Goal: Find specific page/section: Find specific page/section

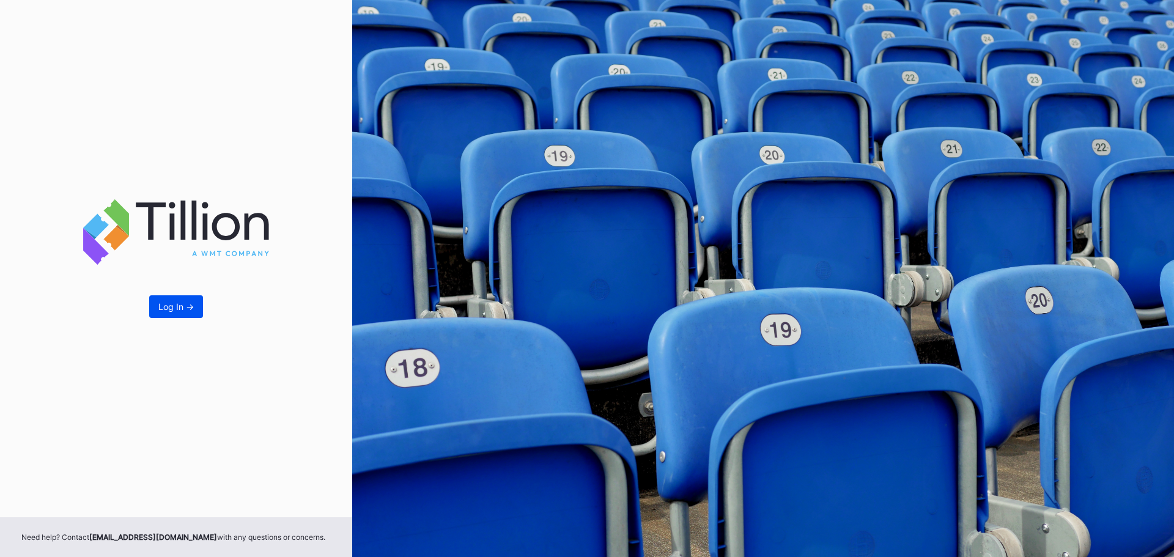
click at [190, 301] on div "Log In ->" at bounding box center [175, 306] width 35 height 10
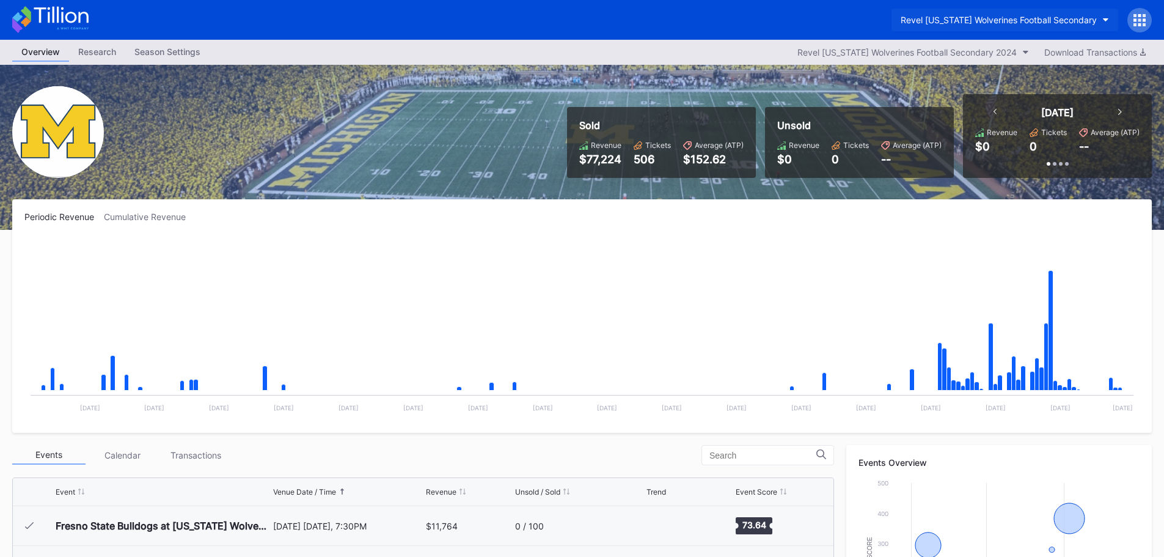
click at [1068, 17] on div "Revel [US_STATE] Wolverines Football Secondary" at bounding box center [999, 20] width 196 height 10
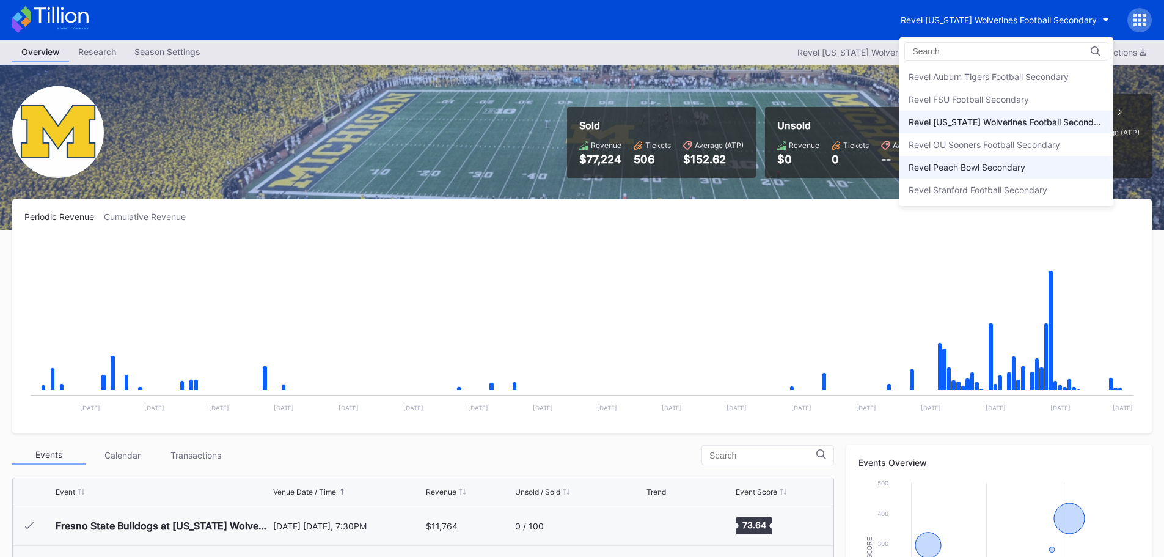
click at [995, 159] on div "Revel Peach Bowl Secondary" at bounding box center [1007, 167] width 214 height 23
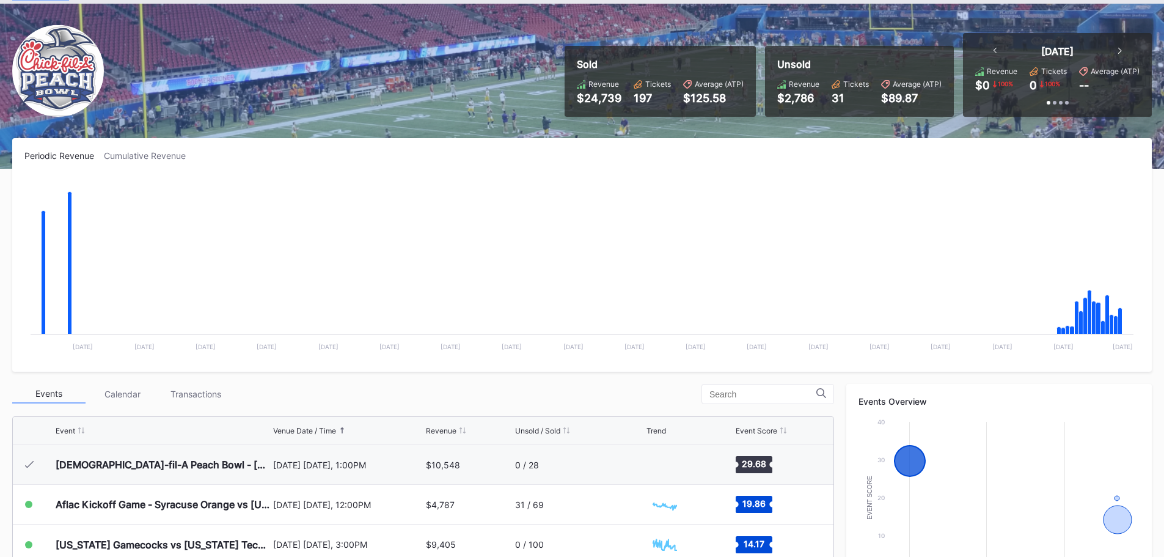
scroll to position [122, 0]
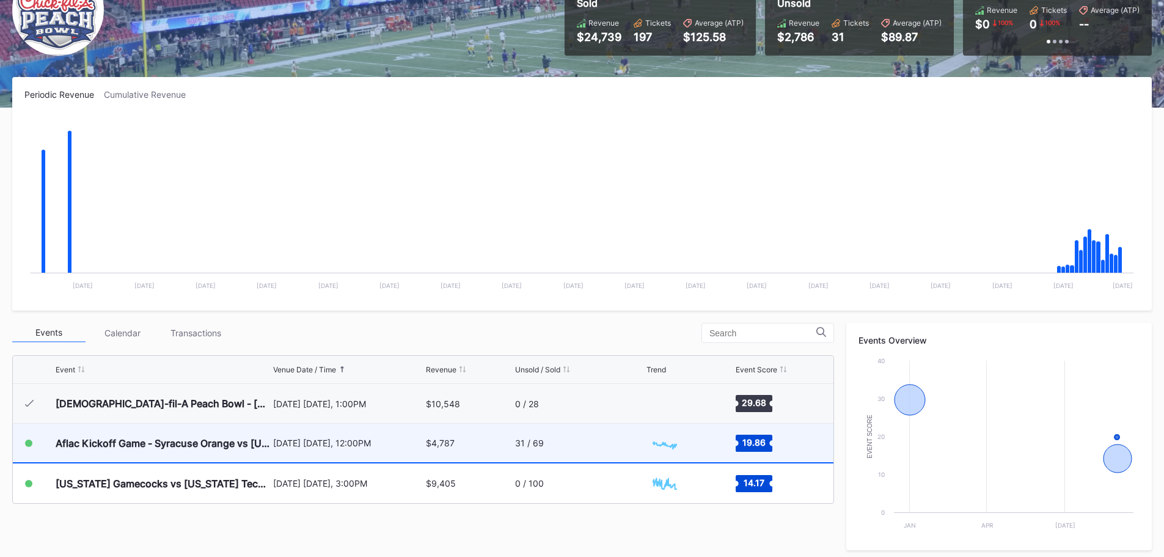
click at [594, 444] on div "31 / 69" at bounding box center [579, 443] width 129 height 39
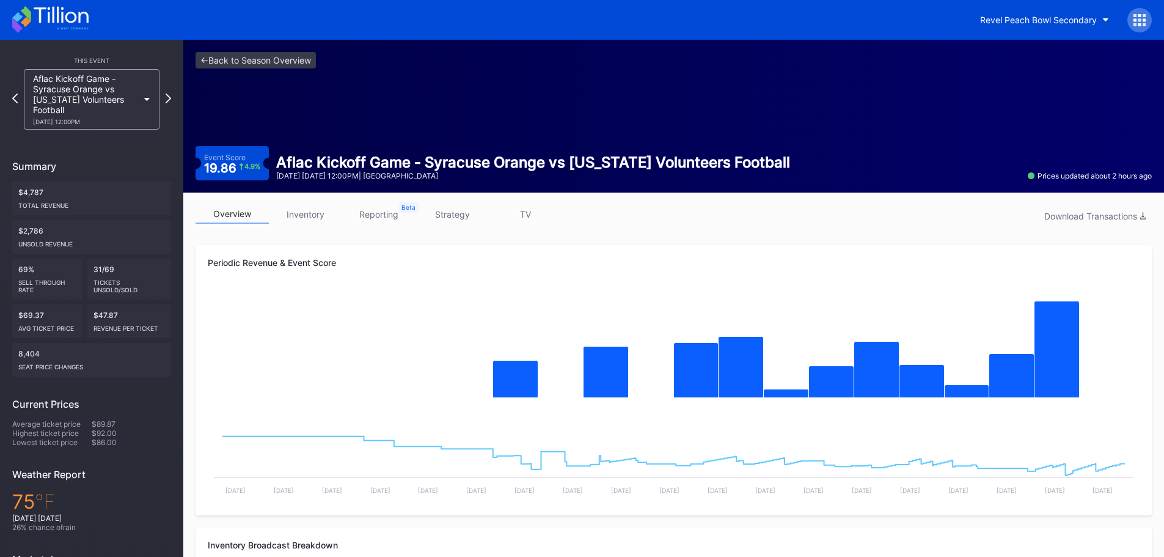
click at [150, 98] on icon at bounding box center [147, 100] width 6 height 4
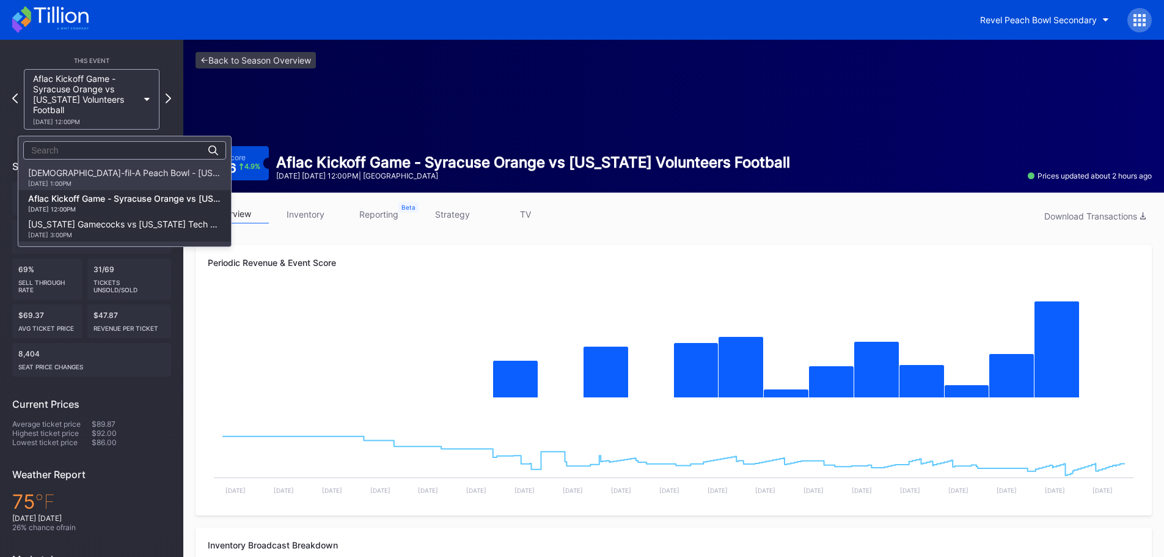
click at [129, 226] on div "[US_STATE] Gamecocks vs [US_STATE] Tech Hokies Football [DATE] 3:00PM" at bounding box center [124, 229] width 193 height 20
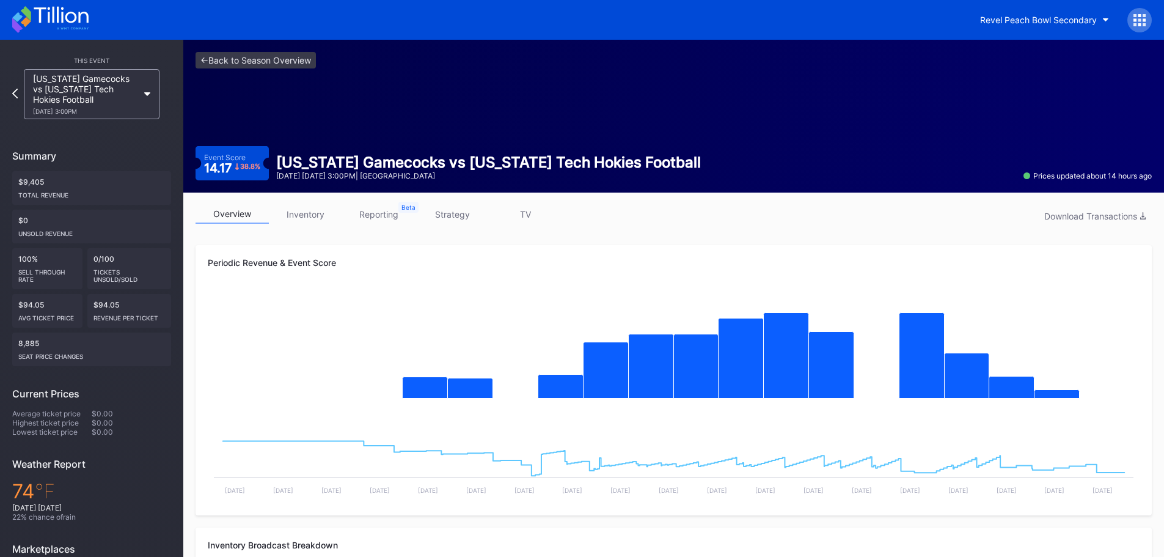
click at [149, 94] on icon at bounding box center [147, 94] width 6 height 4
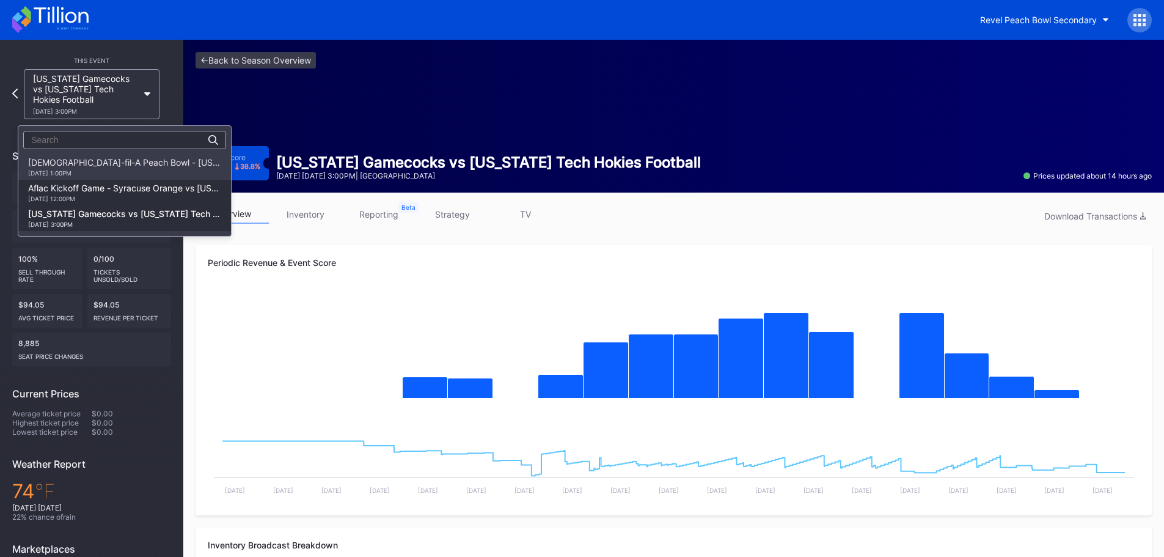
click at [134, 189] on div "Aflac Kickoff Game - Syracuse Orange vs [US_STATE] Volunteers Football [DATE] 1…" at bounding box center [124, 193] width 193 height 20
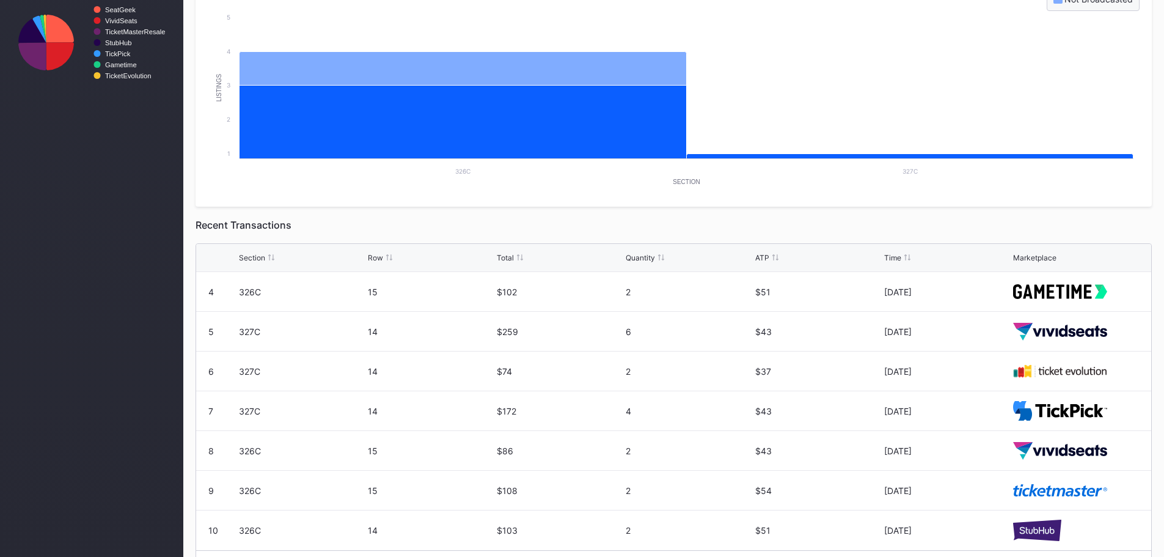
scroll to position [622, 0]
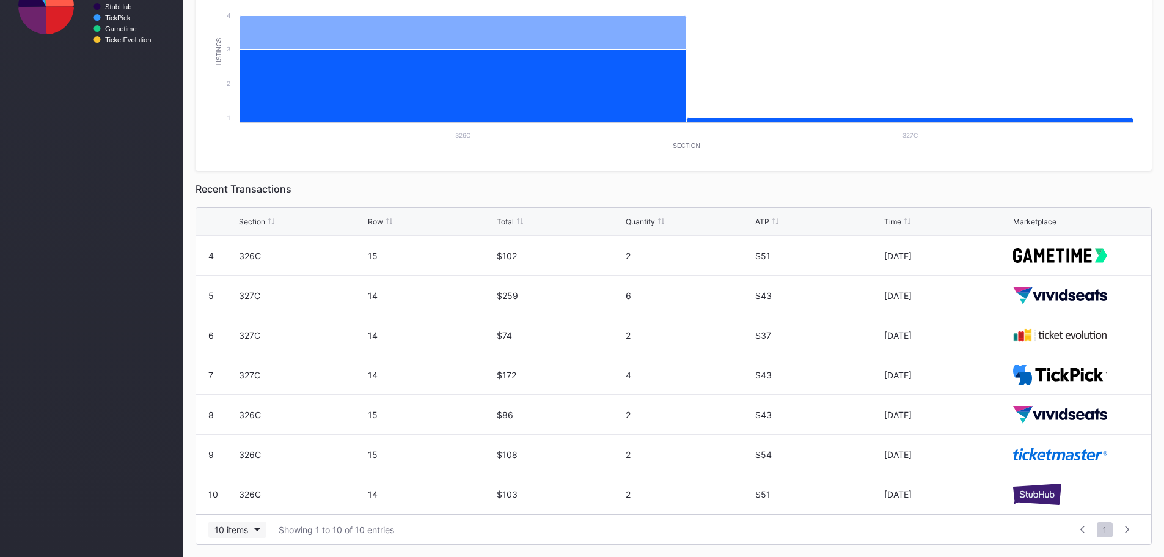
click at [239, 525] on div "10 items" at bounding box center [232, 529] width 34 height 10
click at [247, 456] on div "50 items" at bounding box center [235, 454] width 35 height 10
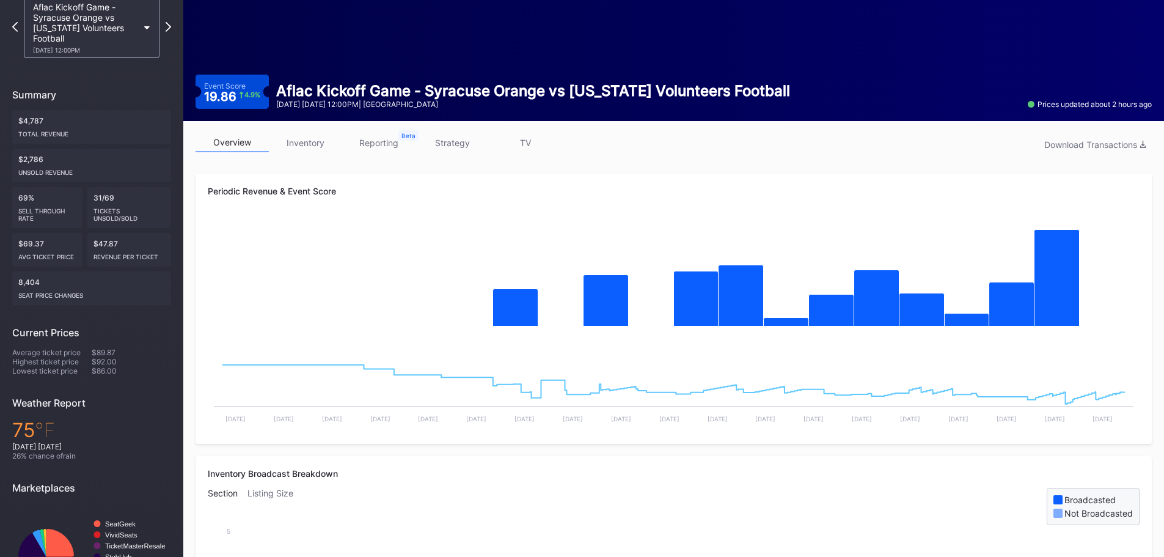
scroll to position [0, 0]
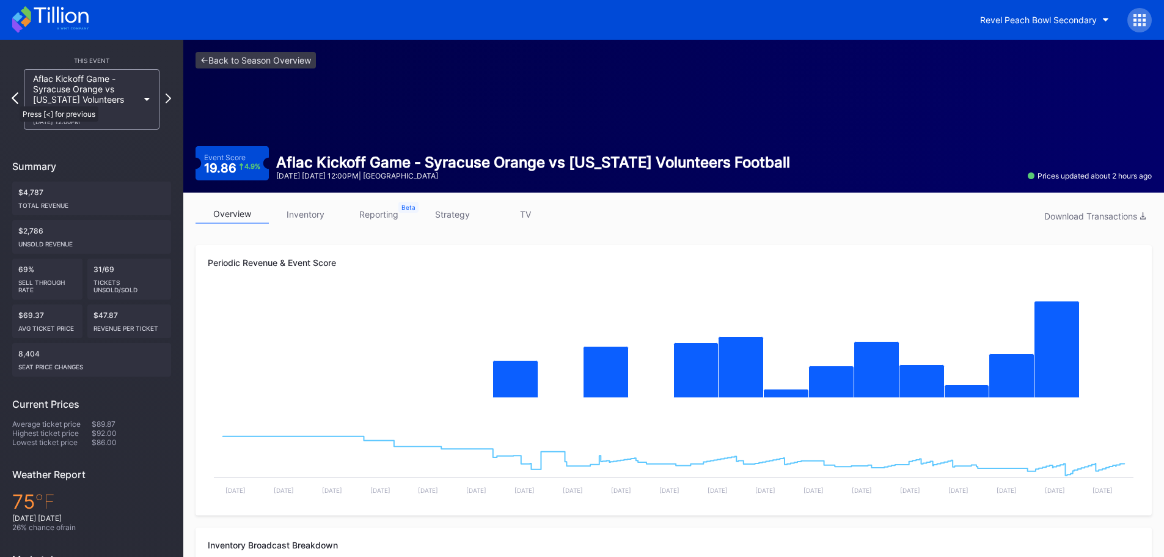
click at [13, 100] on icon at bounding box center [15, 98] width 7 height 12
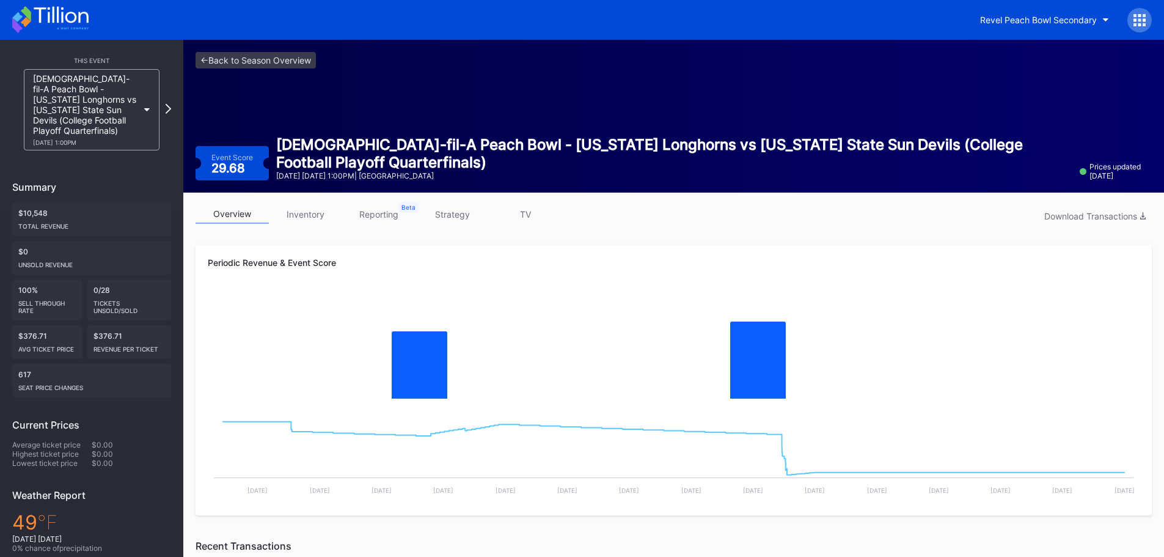
click at [131, 108] on div "[DEMOGRAPHIC_DATA]-fil-A Peach Bowl - [US_STATE] Longhorns vs [US_STATE] State …" at bounding box center [85, 109] width 105 height 73
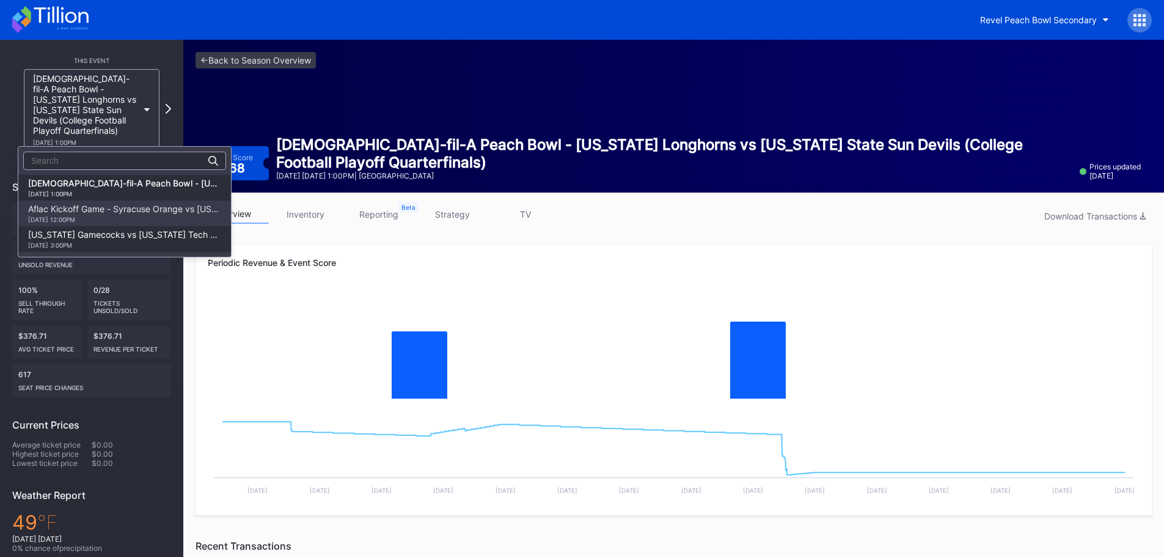
click at [141, 235] on div "[US_STATE] Gamecocks vs [US_STATE] Tech Hokies Football [DATE] 3:00PM" at bounding box center [124, 239] width 193 height 20
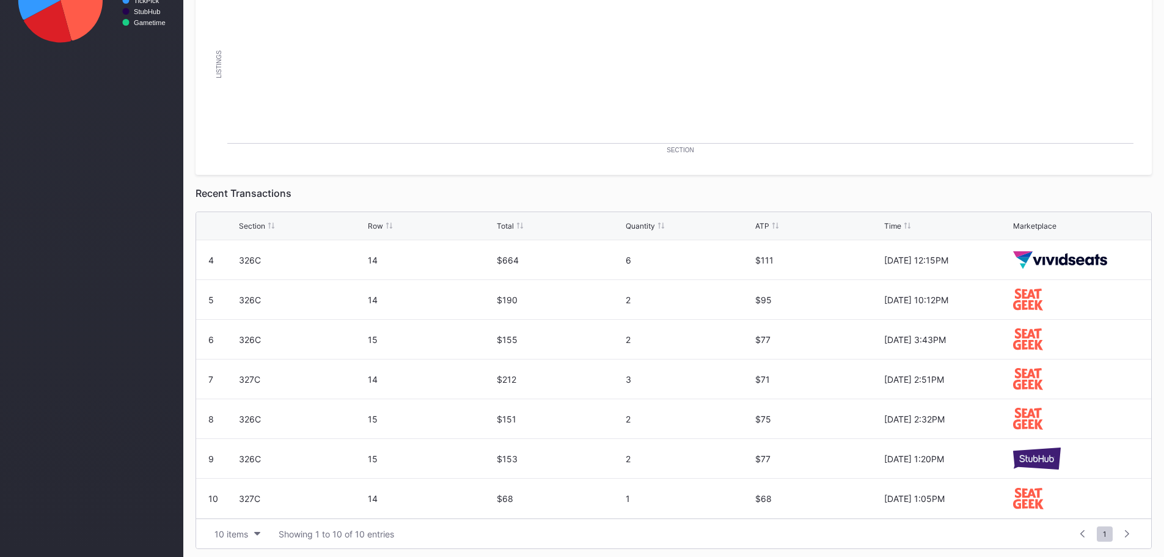
scroll to position [622, 0]
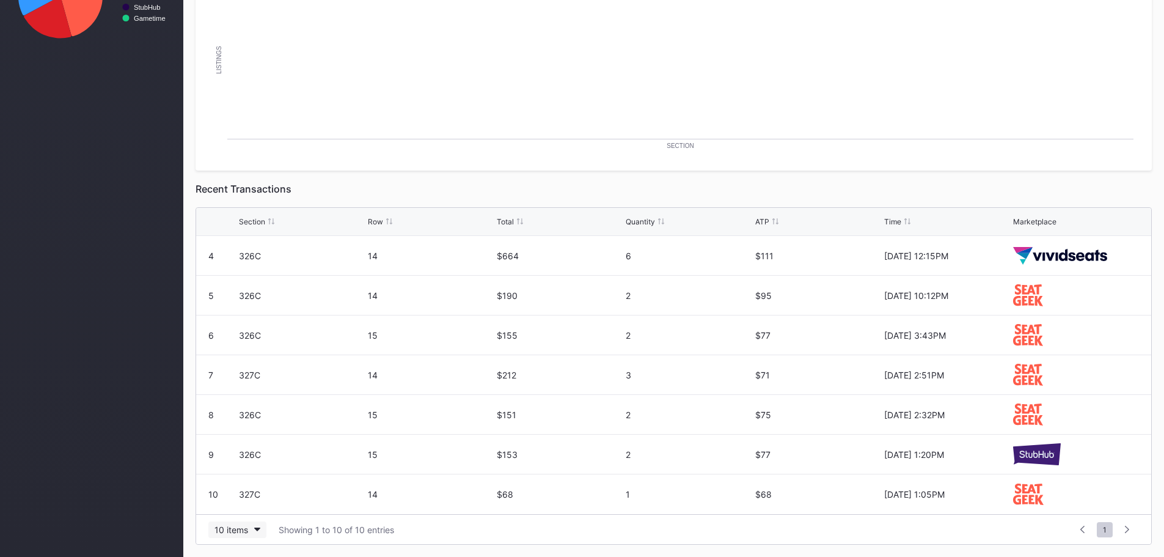
click at [255, 529] on icon "button" at bounding box center [257, 530] width 6 height 4
click at [246, 483] on div "100 items" at bounding box center [237, 476] width 58 height 23
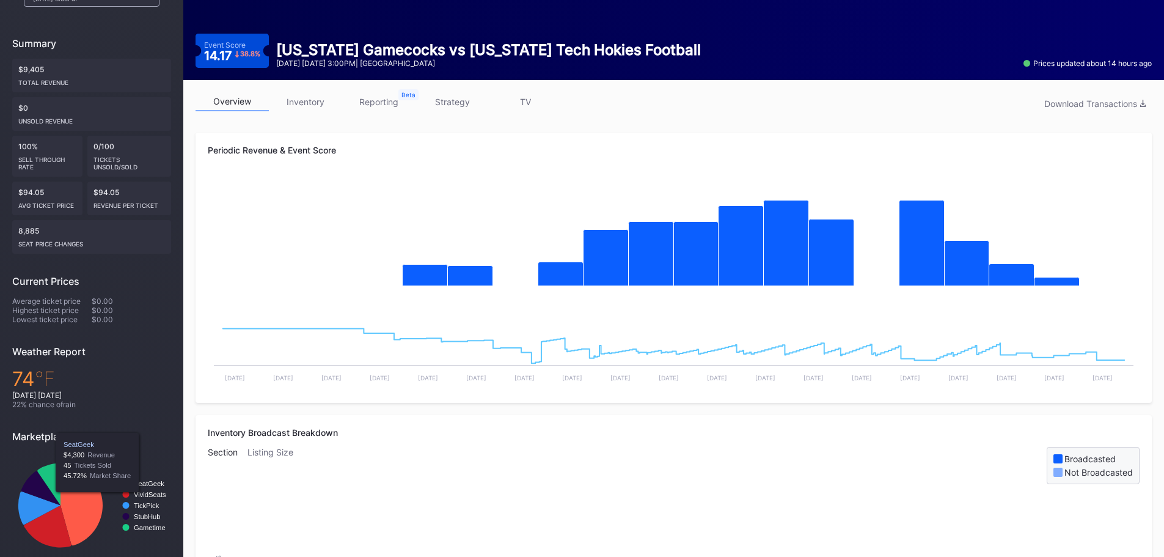
scroll to position [0, 0]
